Goal: Find specific page/section: Find specific page/section

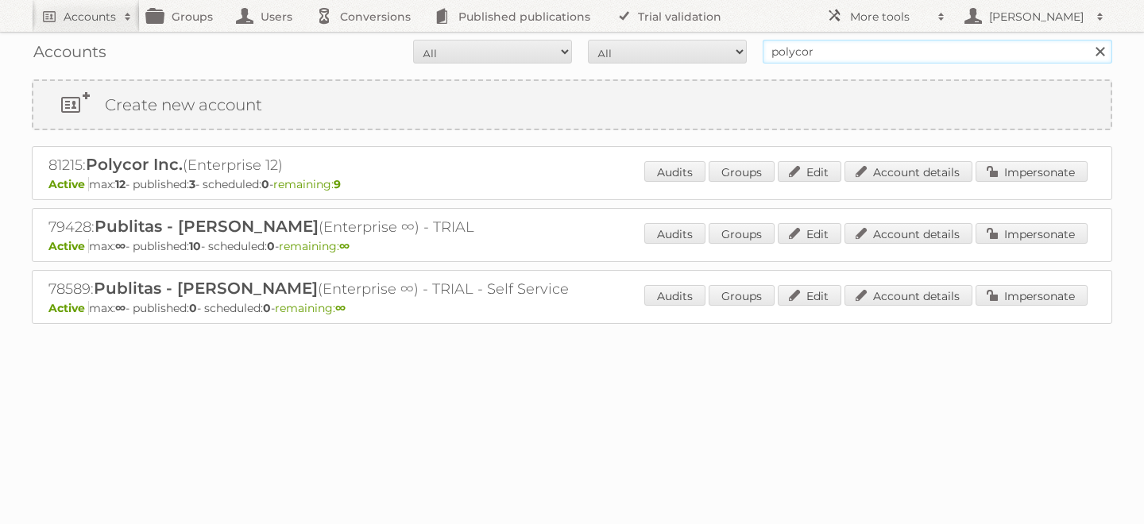
click at [897, 48] on input "polycor" at bounding box center [938, 52] width 350 height 24
type input "cencosud colombia"
click at [1088, 40] on input "Search" at bounding box center [1100, 52] width 24 height 24
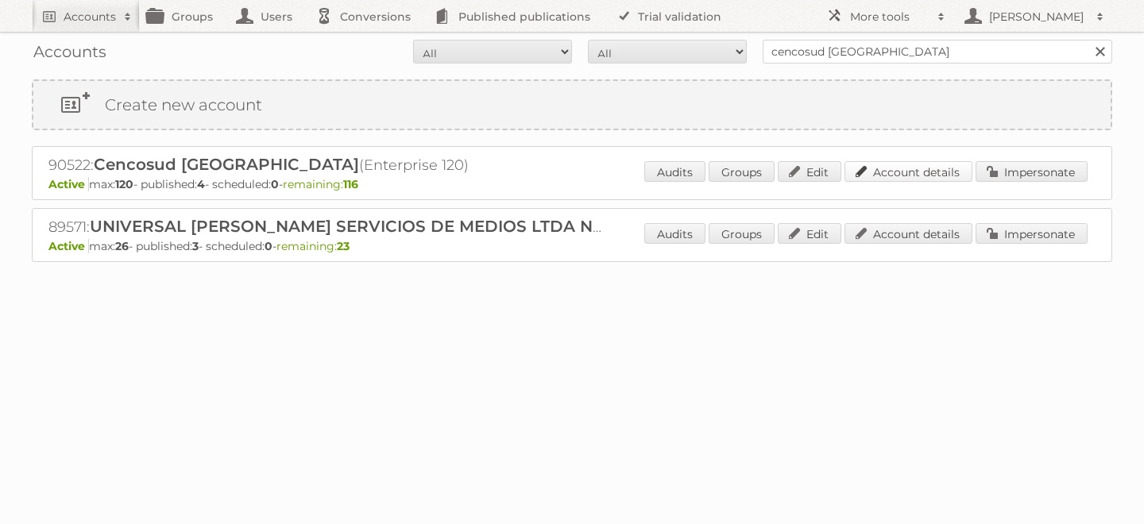
click at [880, 172] on link "Account details" at bounding box center [909, 171] width 128 height 21
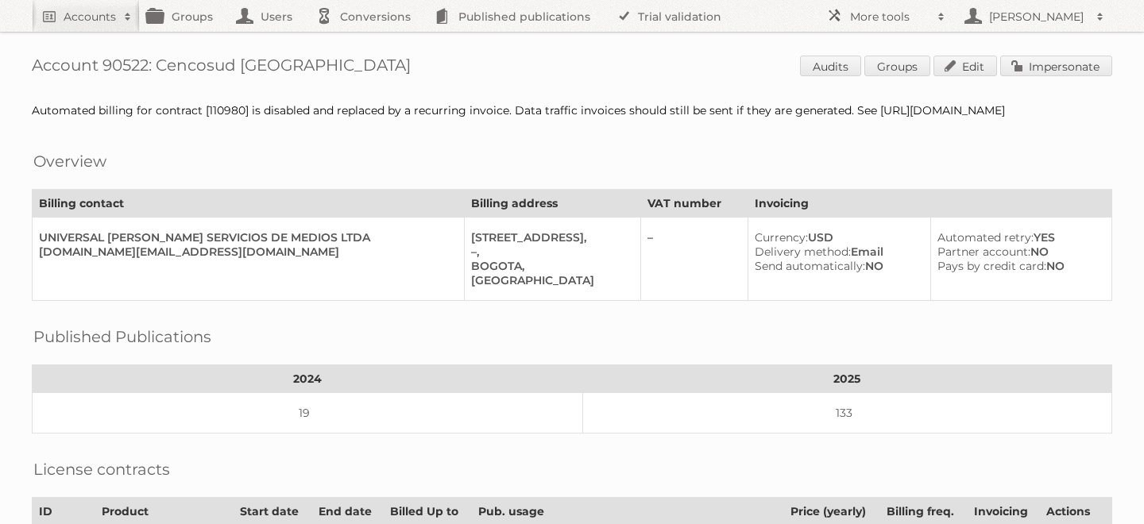
scroll to position [802, 0]
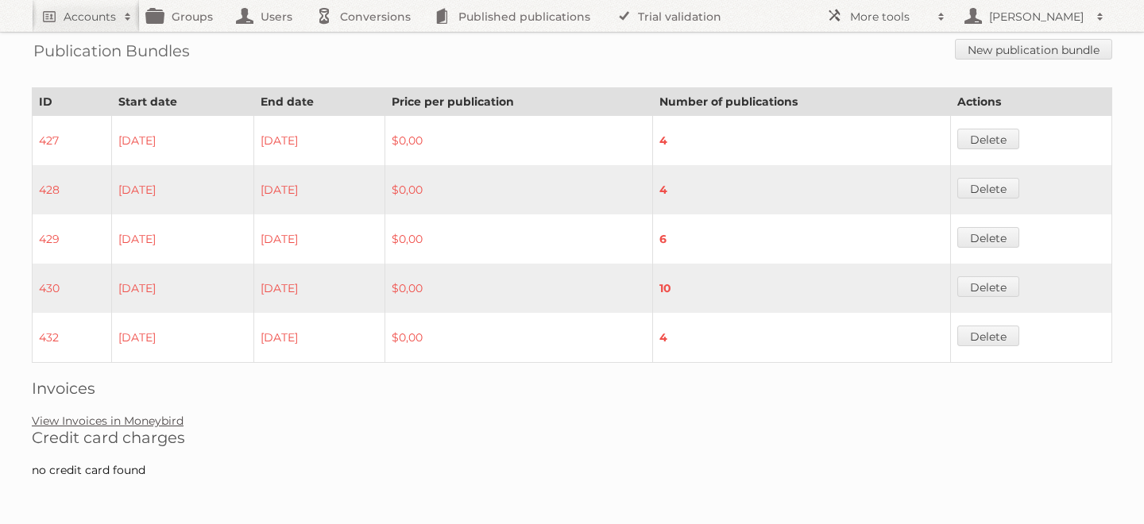
click at [142, 420] on link "View Invoices in Moneybird" at bounding box center [108, 421] width 152 height 14
click at [168, 422] on link "View Invoices in Moneybird" at bounding box center [108, 421] width 152 height 14
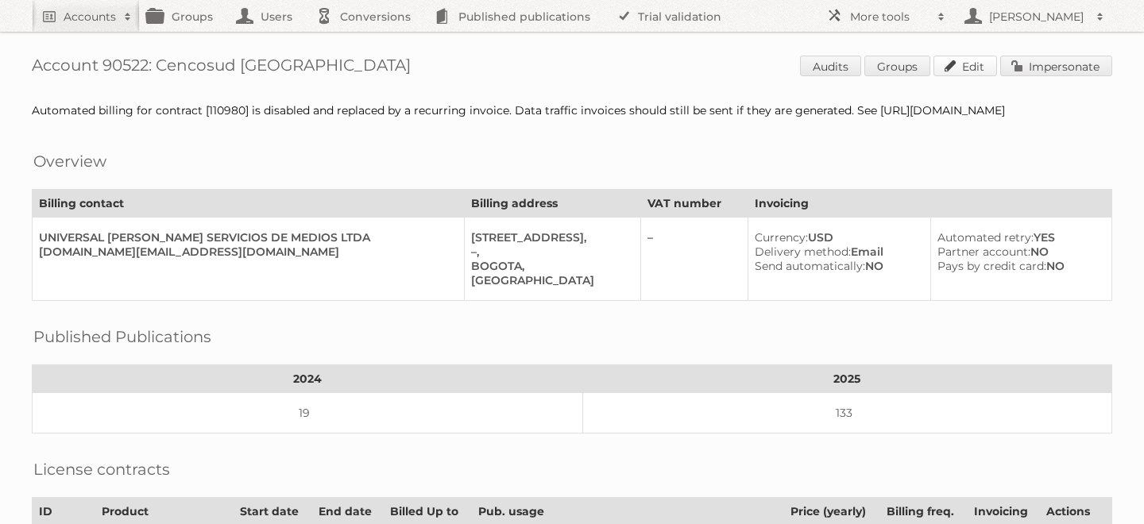
click at [956, 65] on link "Edit" at bounding box center [966, 66] width 64 height 21
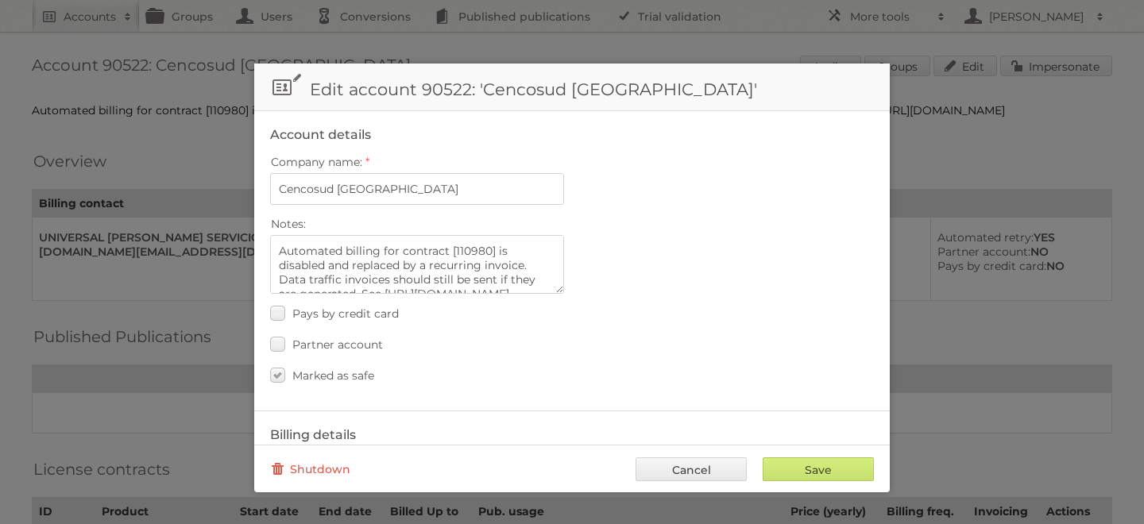
click at [702, 468] on link "Cancel" at bounding box center [691, 470] width 111 height 24
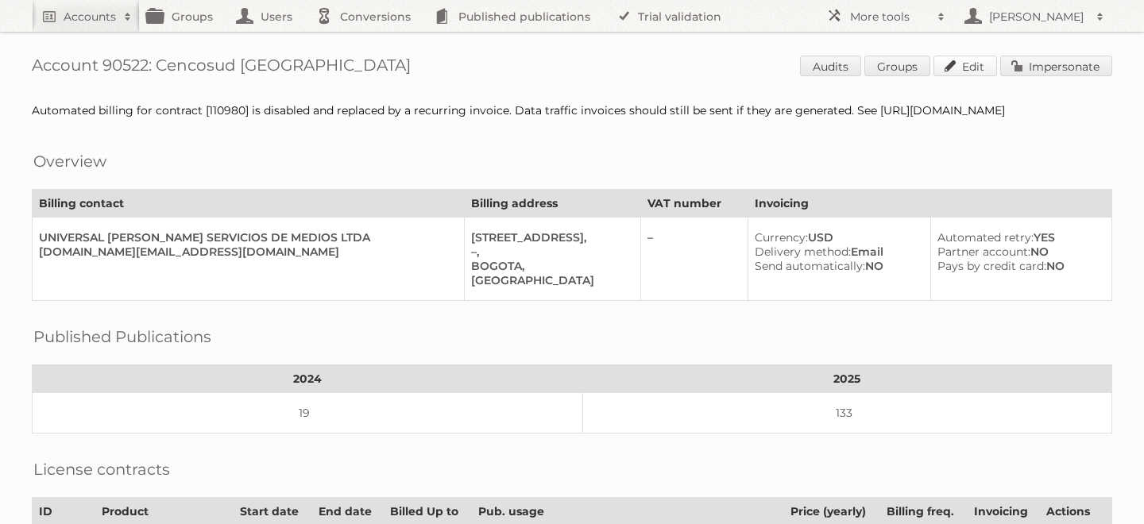
click at [965, 64] on link "Edit" at bounding box center [966, 66] width 64 height 21
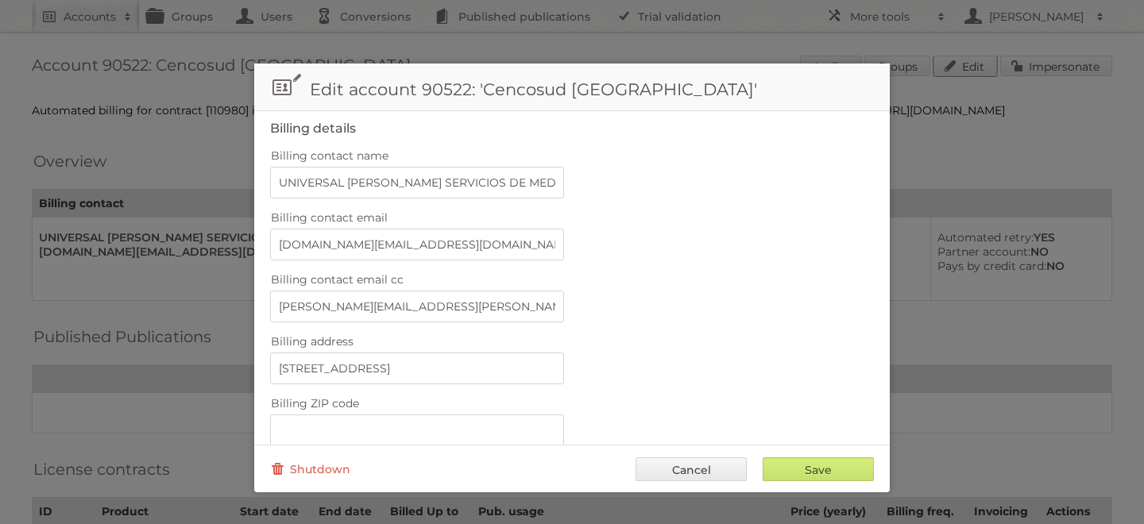
scroll to position [741, 0]
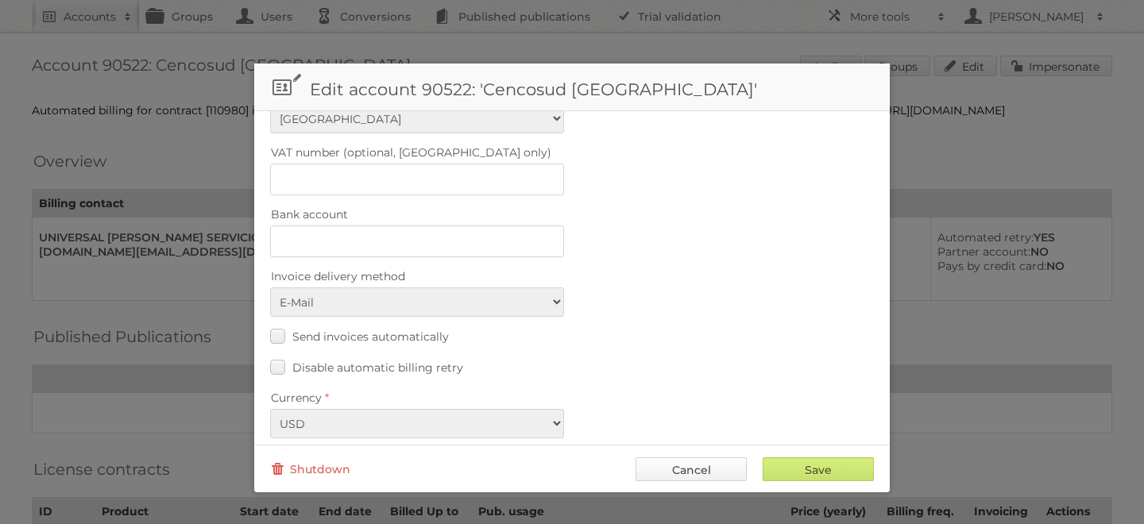
click at [706, 464] on link "Cancel" at bounding box center [691, 470] width 111 height 24
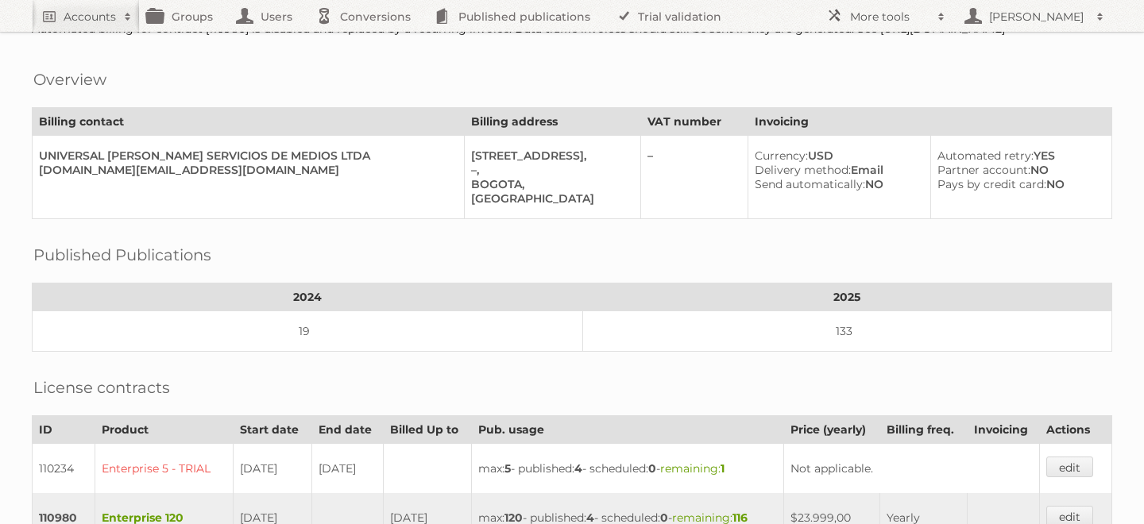
scroll to position [0, 0]
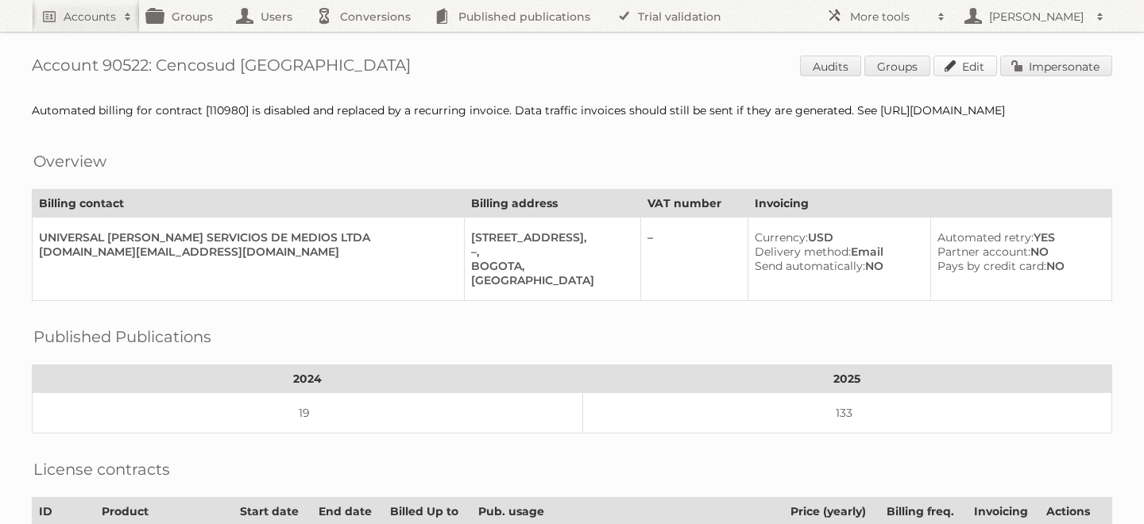
click at [965, 59] on link "Edit" at bounding box center [966, 66] width 64 height 21
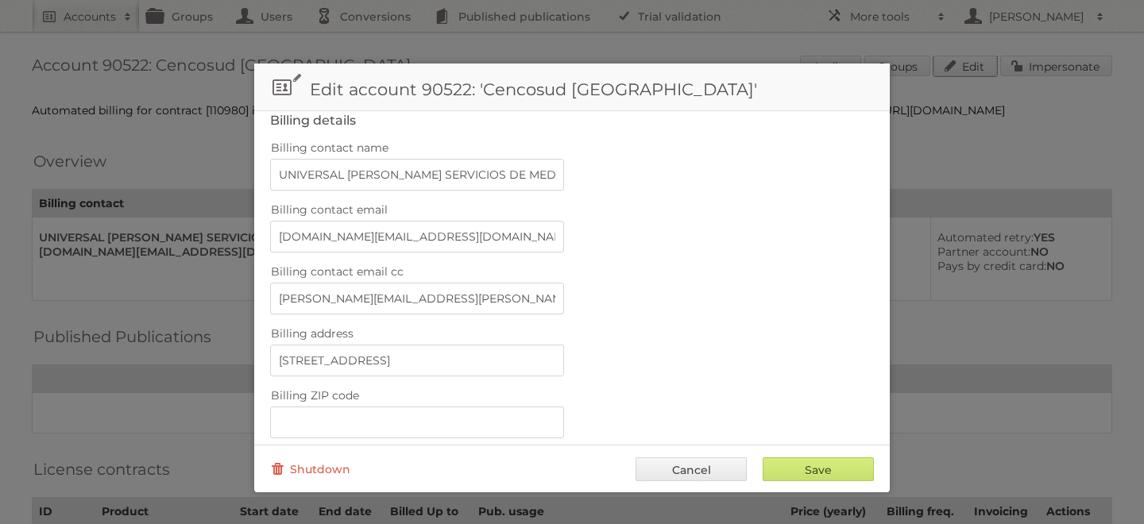
scroll to position [316, 0]
click at [676, 467] on link "Cancel" at bounding box center [691, 470] width 111 height 24
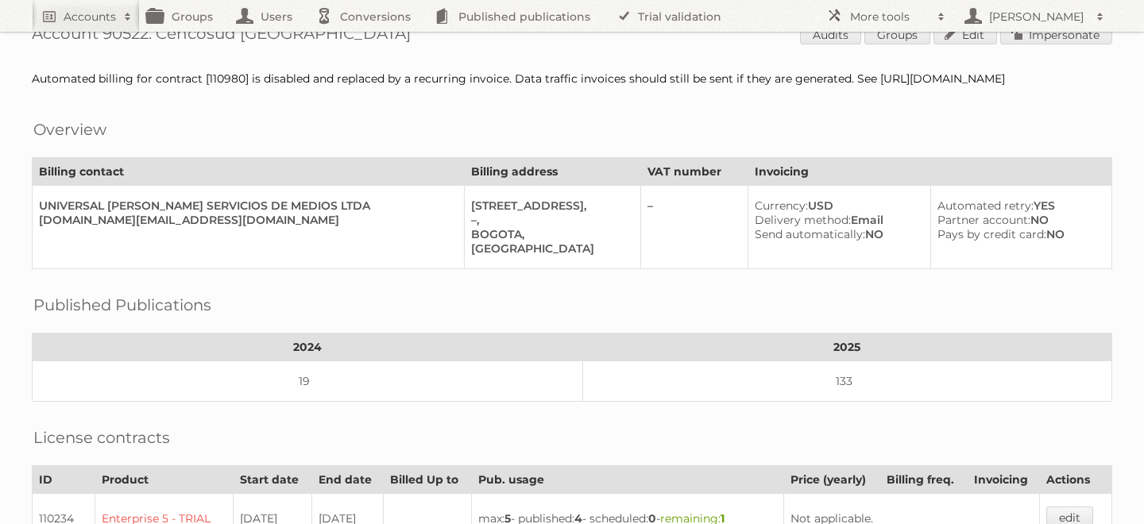
scroll to position [0, 0]
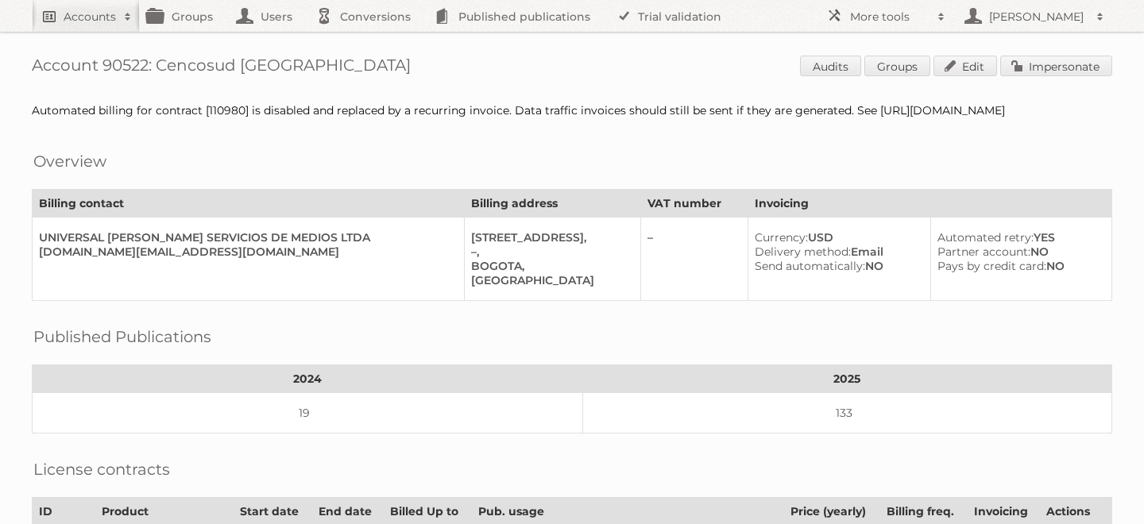
click at [98, 12] on h2 "Accounts" at bounding box center [90, 17] width 52 height 16
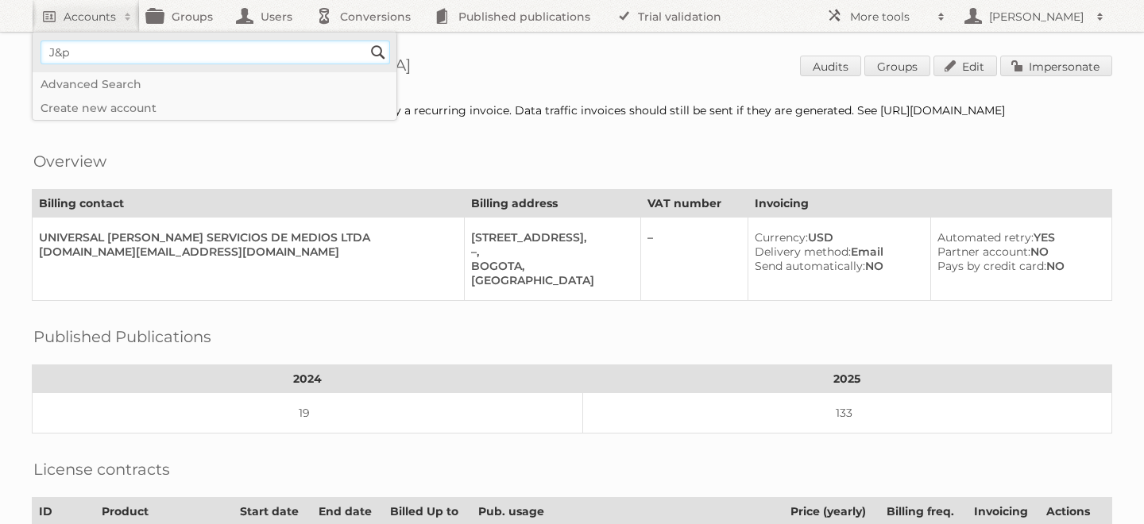
type input"] "J&P Park"
click at [366, 41] on input "Search" at bounding box center [378, 53] width 24 height 24
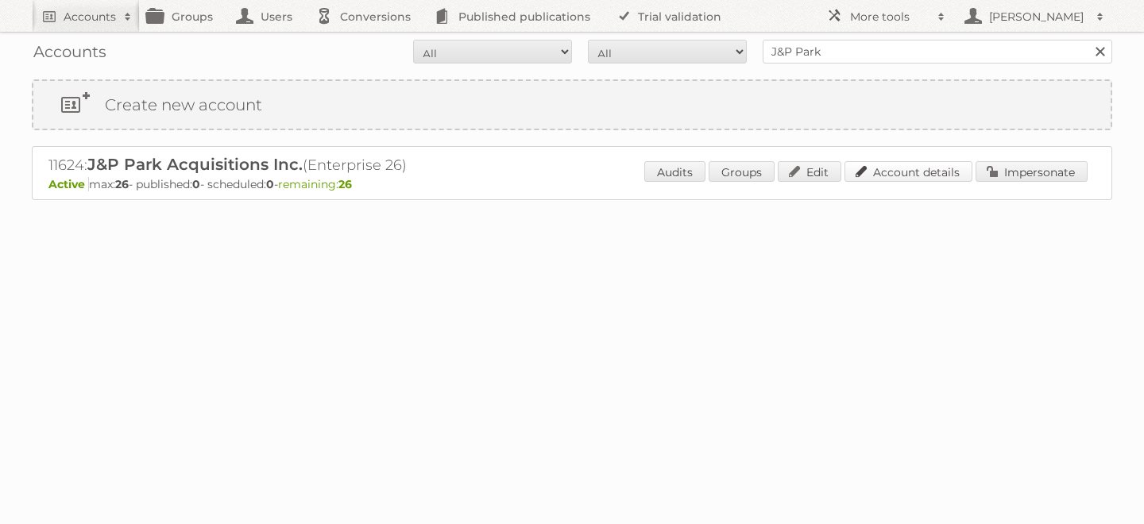
click at [898, 171] on link "Account details" at bounding box center [909, 171] width 128 height 21
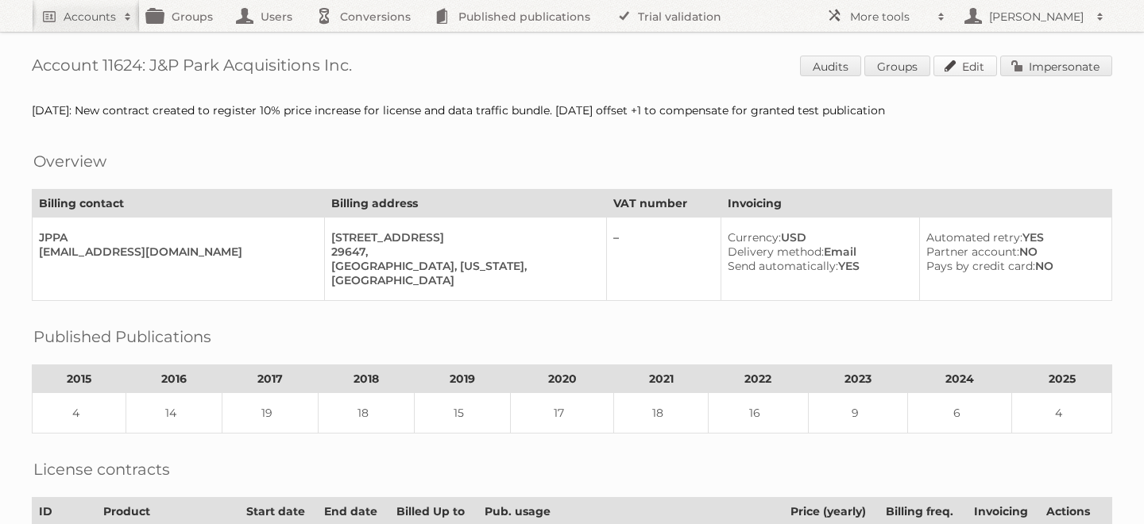
click at [962, 64] on link "Edit" at bounding box center [966, 66] width 64 height 21
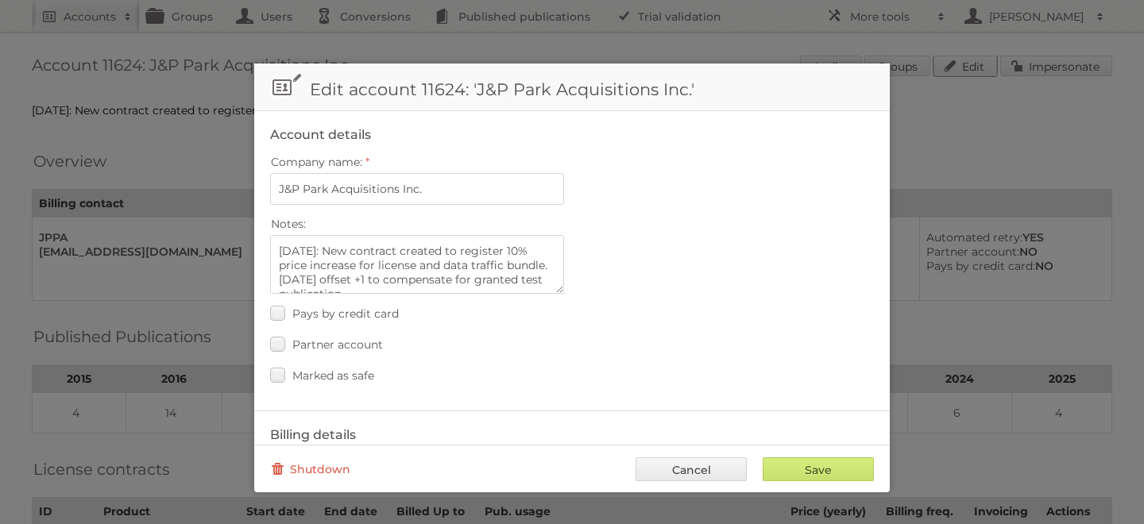
scroll to position [741, 0]
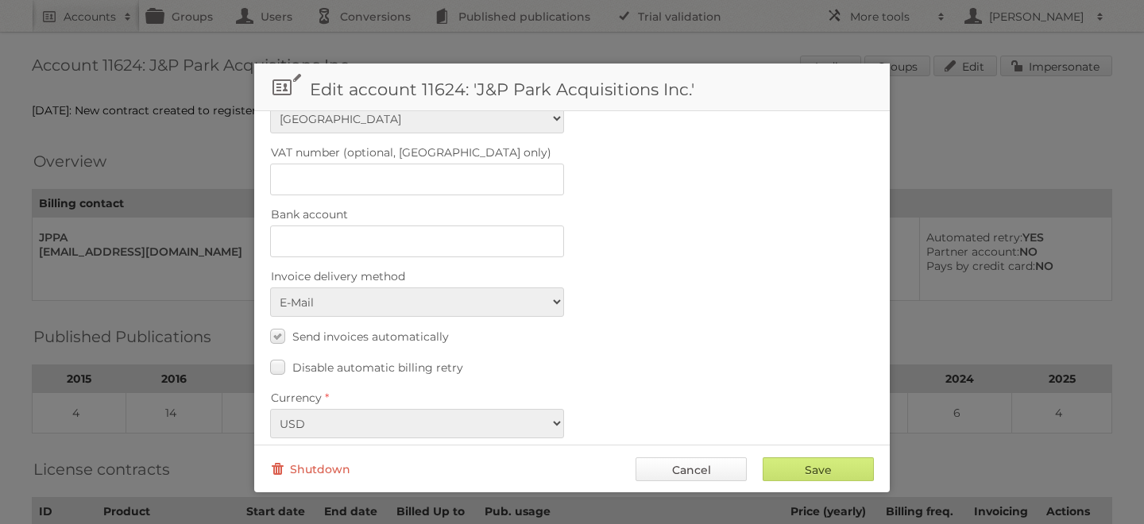
click at [666, 466] on link "Cancel" at bounding box center [691, 470] width 111 height 24
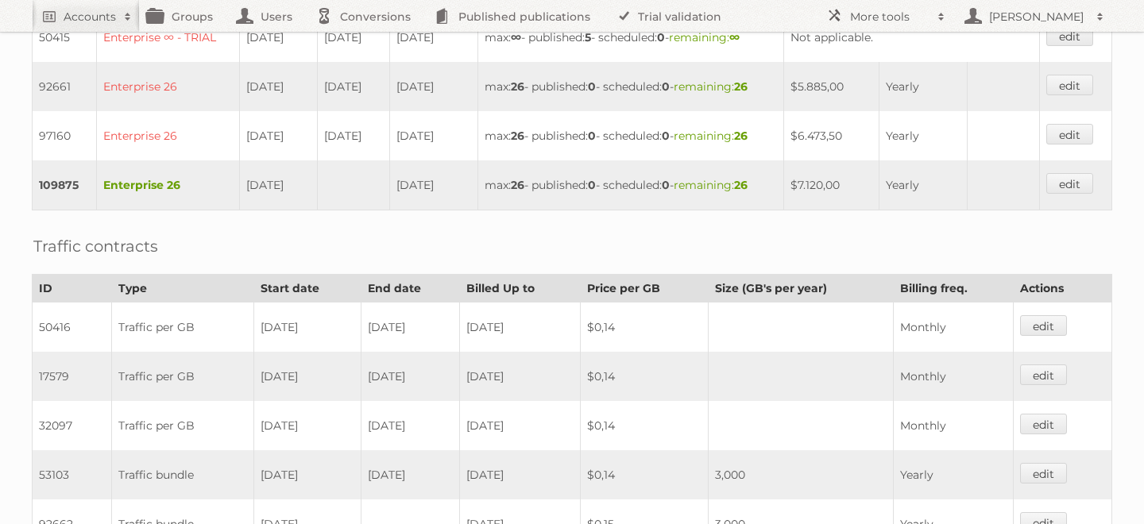
scroll to position [0, 0]
